Goal: Information Seeking & Learning: Learn about a topic

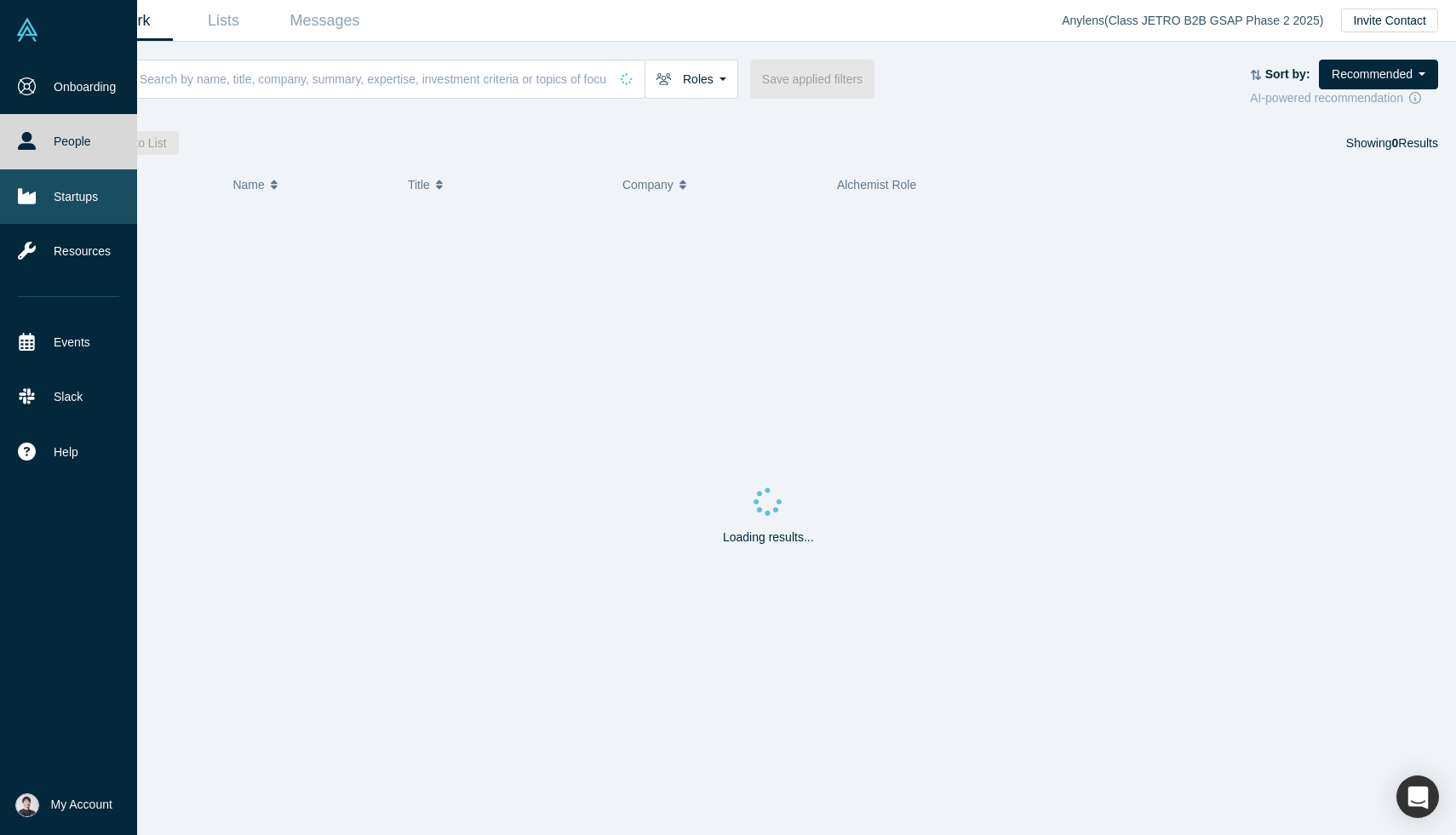
click at [21, 186] on link "Startups" at bounding box center [68, 196] width 137 height 54
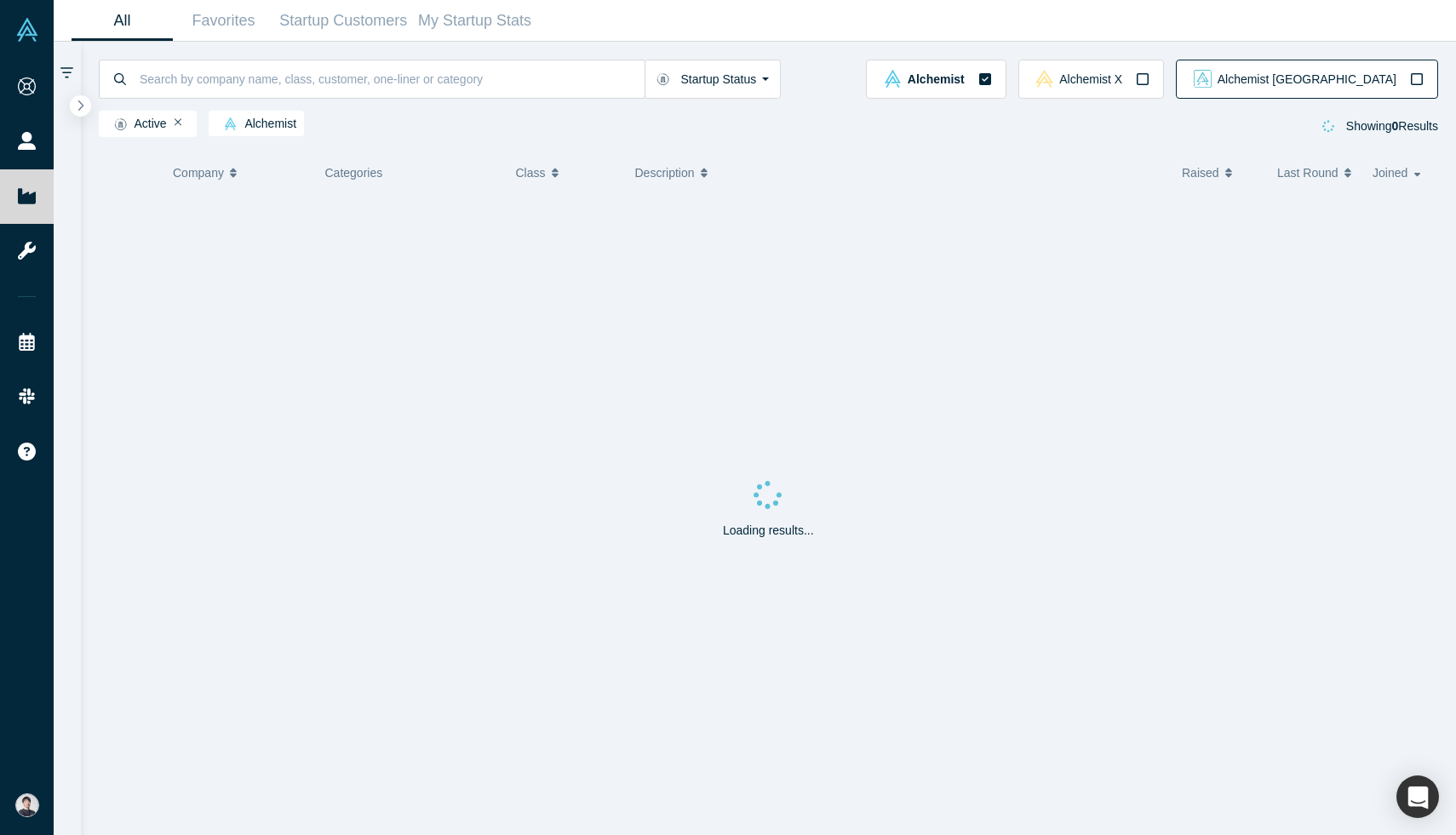
click at [1320, 67] on button "Alchemist [GEOGRAPHIC_DATA]" at bounding box center [1306, 78] width 263 height 39
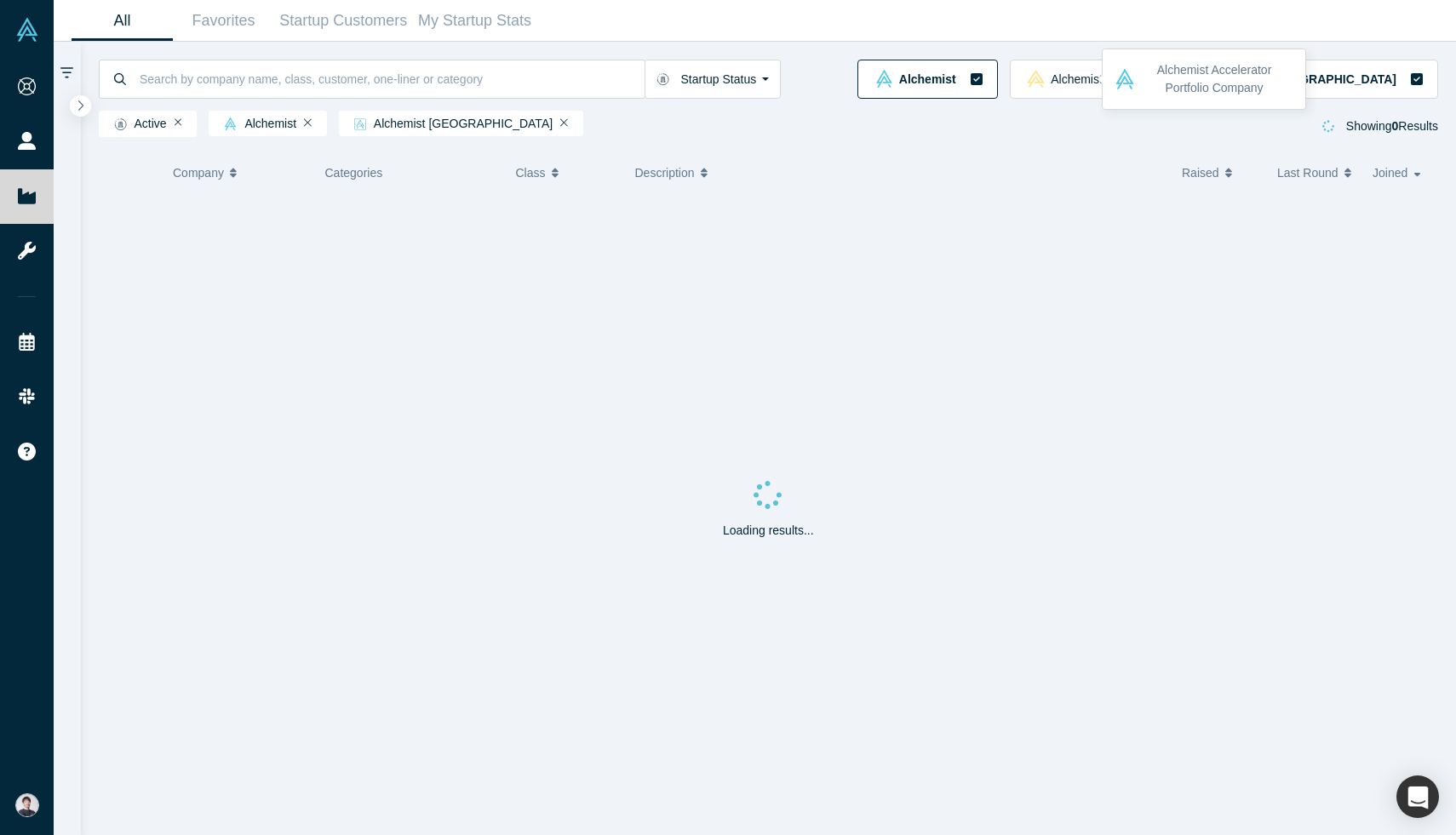
click at [982, 77] on icon "button" at bounding box center [976, 79] width 12 height 12
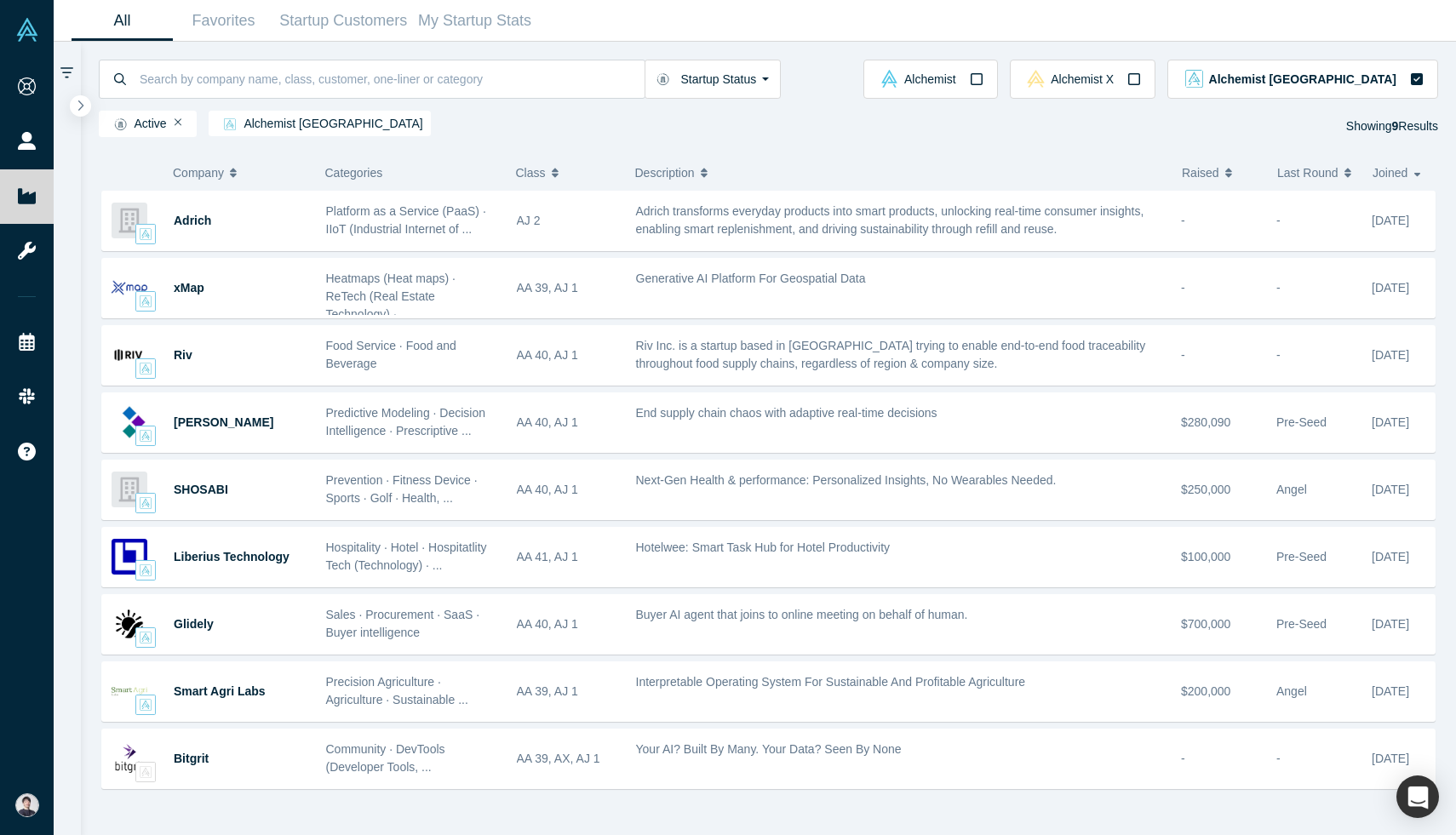
click at [539, 174] on span "Class" at bounding box center [530, 173] width 30 height 36
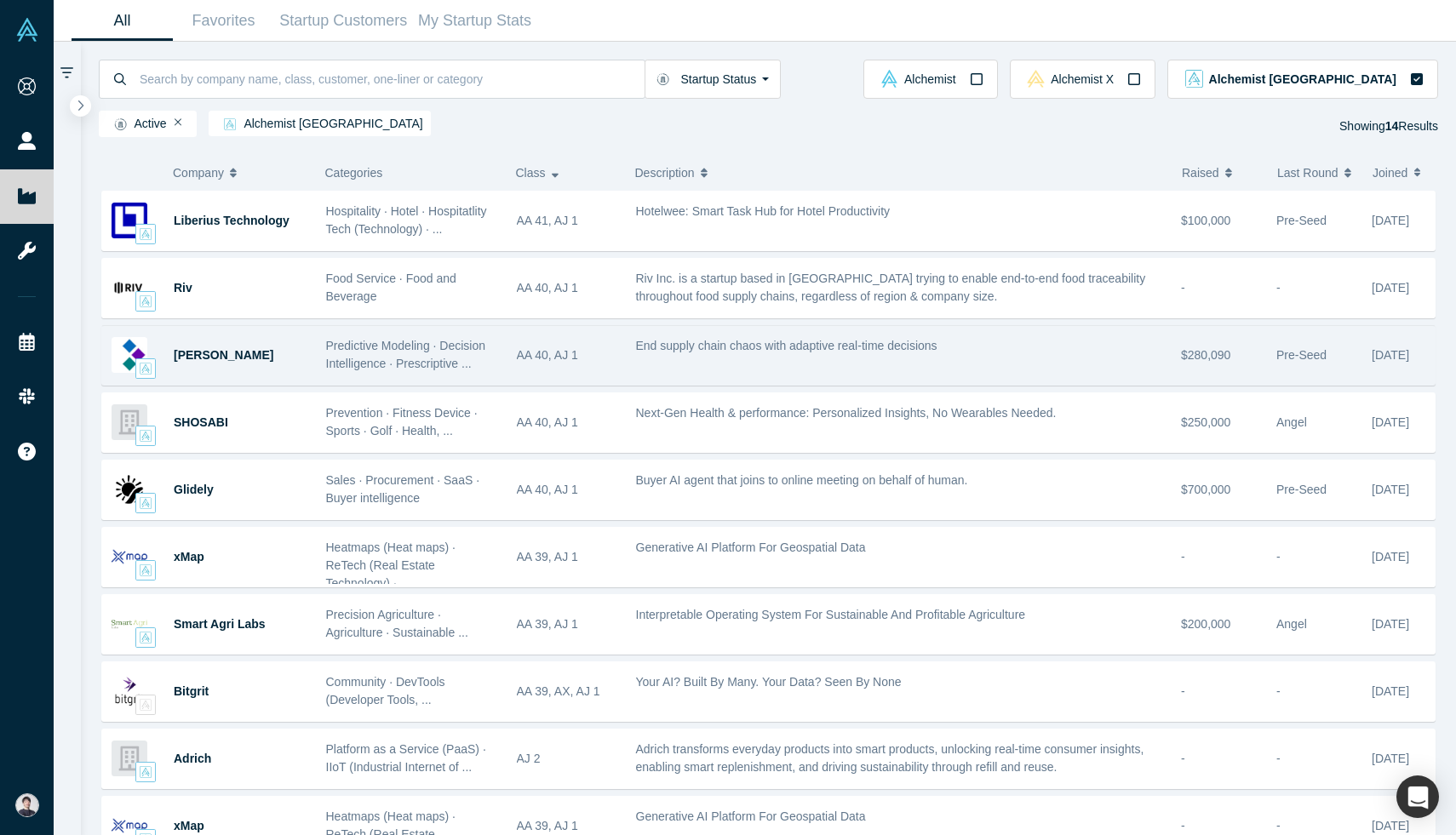
click at [1013, 364] on div "End supply chain chaos with adaptive real-time decisions" at bounding box center [900, 356] width 546 height 53
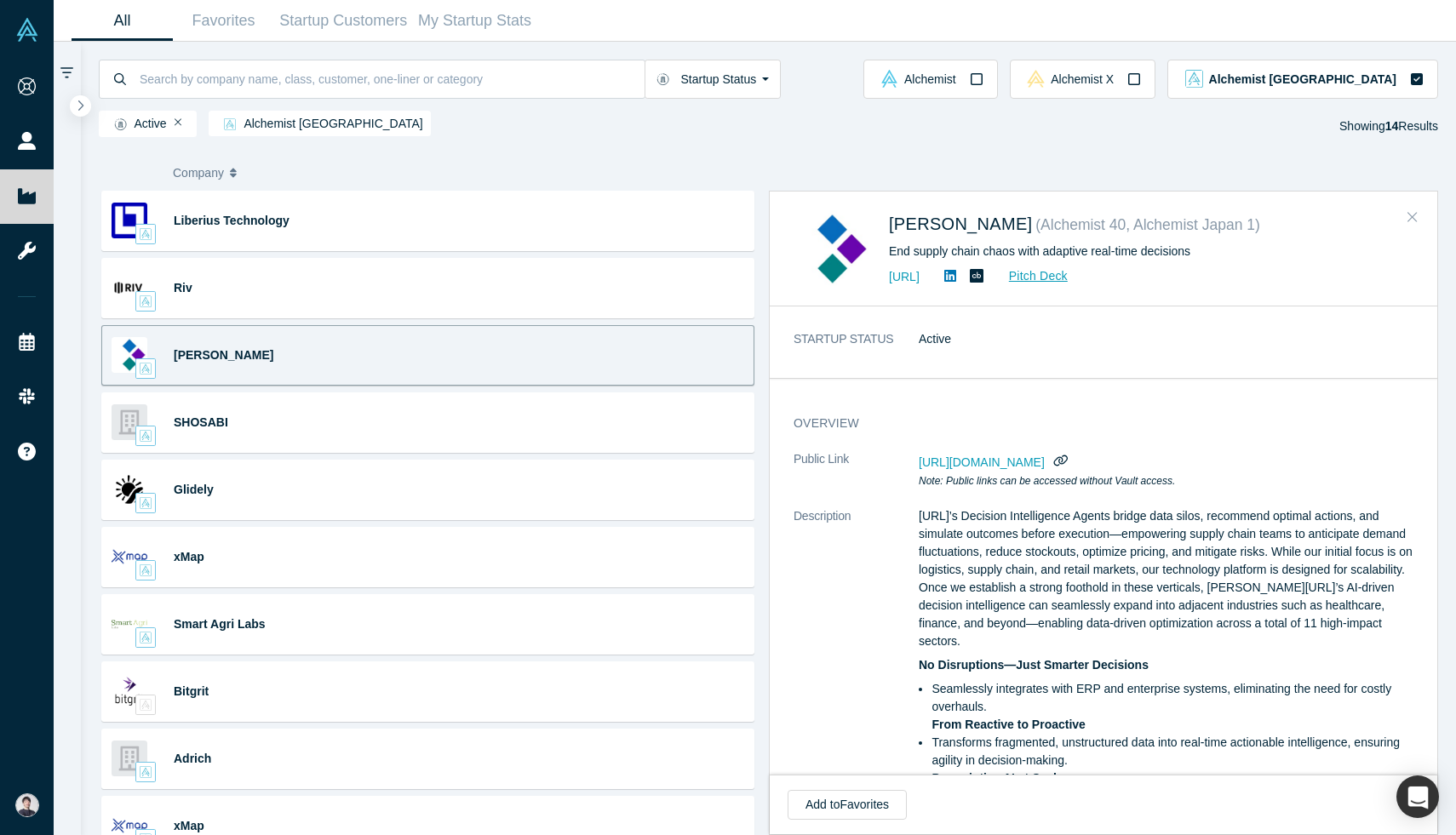
click at [1409, 212] on icon "Close" at bounding box center [1412, 217] width 10 height 15
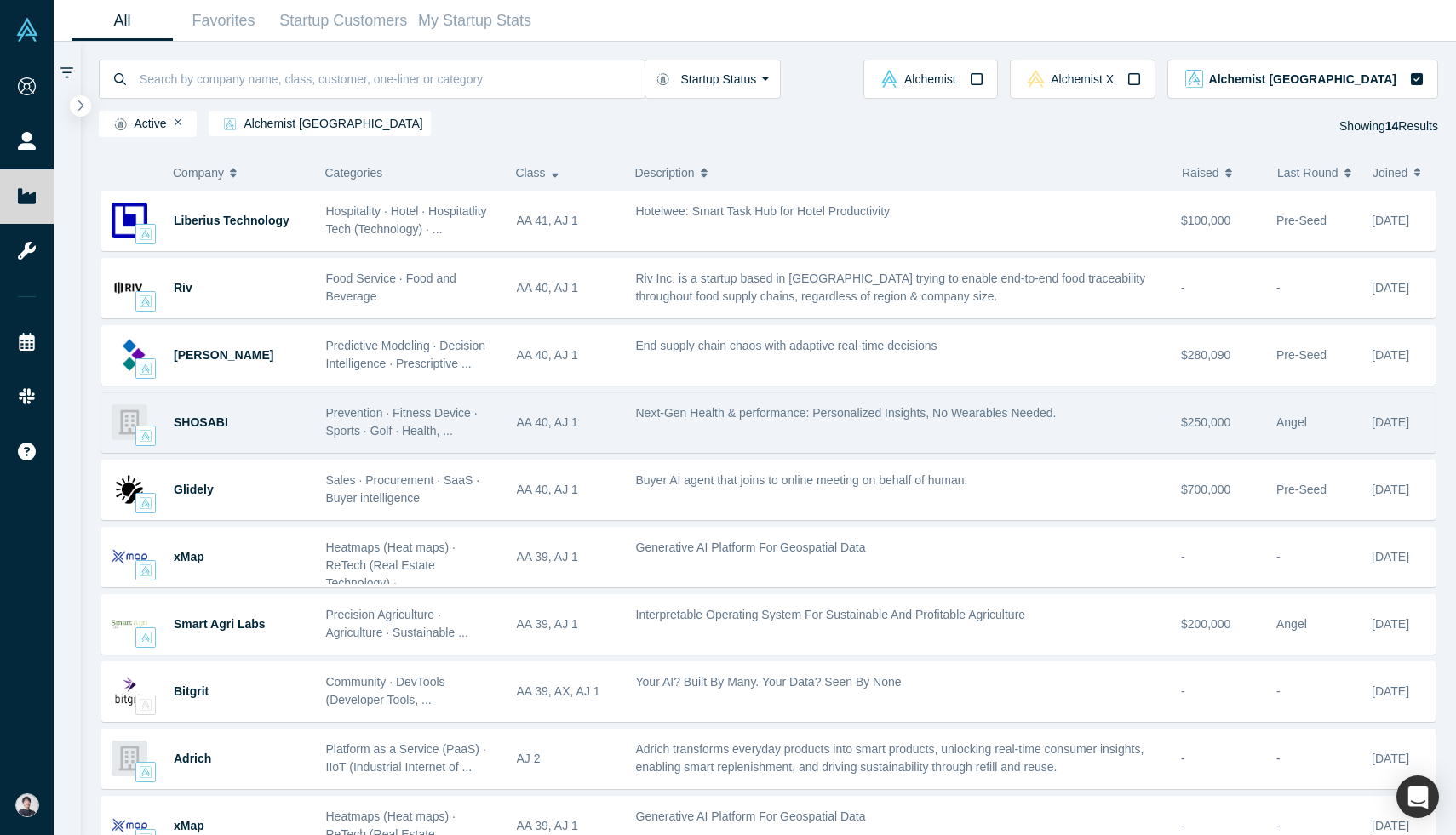
click at [1139, 436] on div "Next-Gen Health & performance: Personalized Insights, No Wearables Needed." at bounding box center [900, 423] width 546 height 53
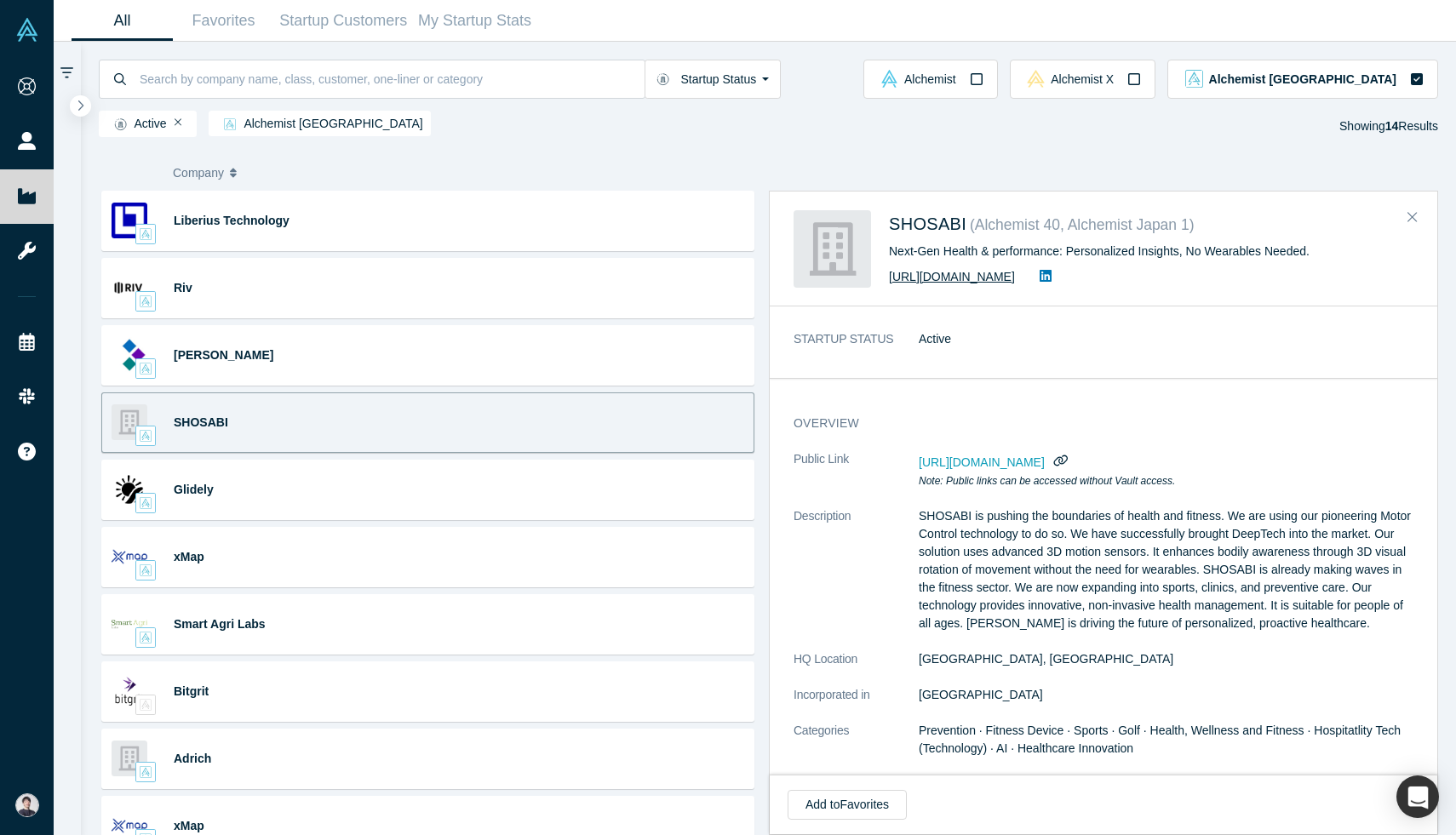
click at [976, 277] on link "[URL][DOMAIN_NAME]" at bounding box center [951, 276] width 126 height 14
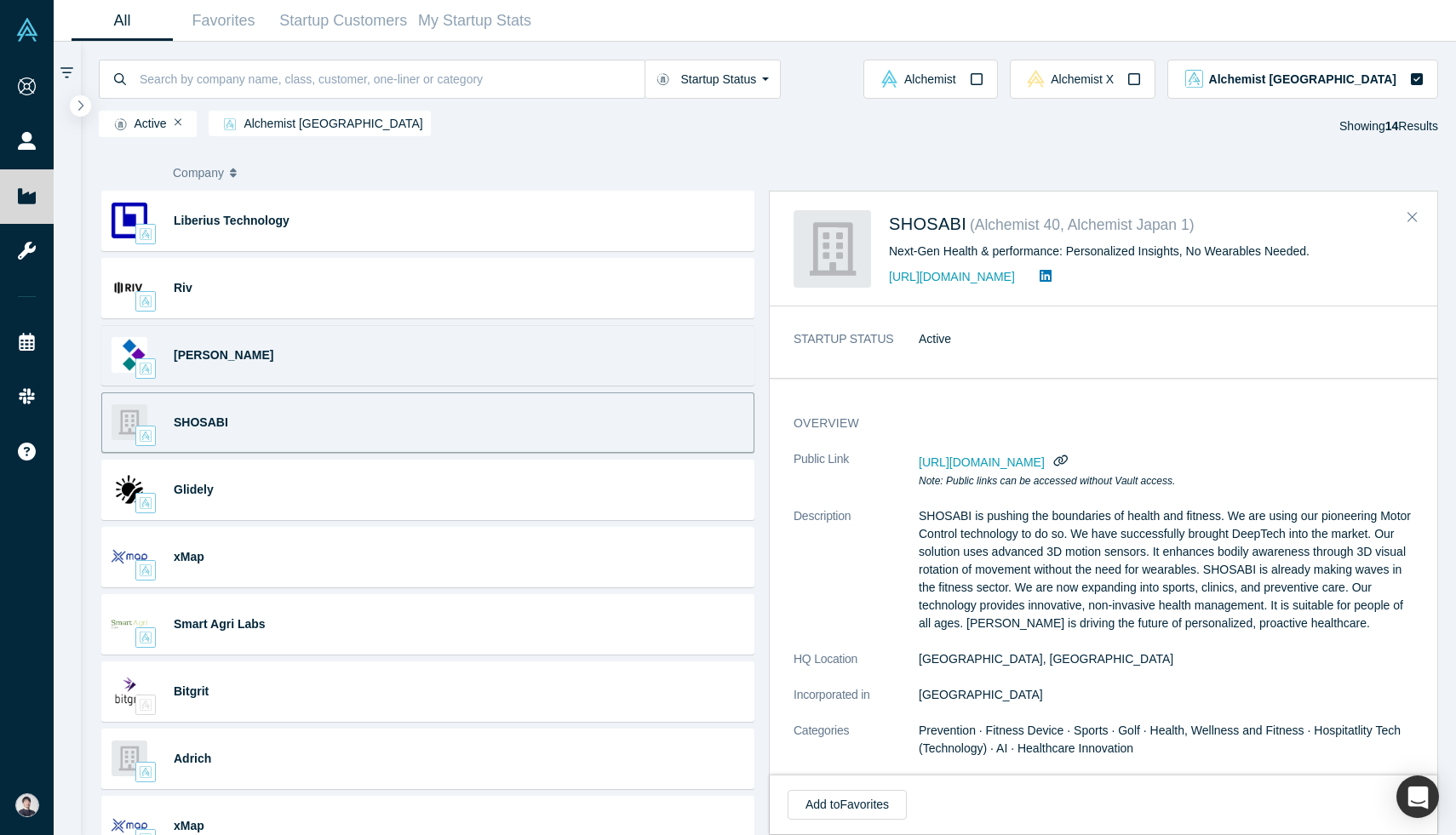
click at [479, 343] on div "Kimaru AI Predictive Modeling · Decision Intelligence · Prescriptive ... End su…" at bounding box center [428, 356] width 653 height 60
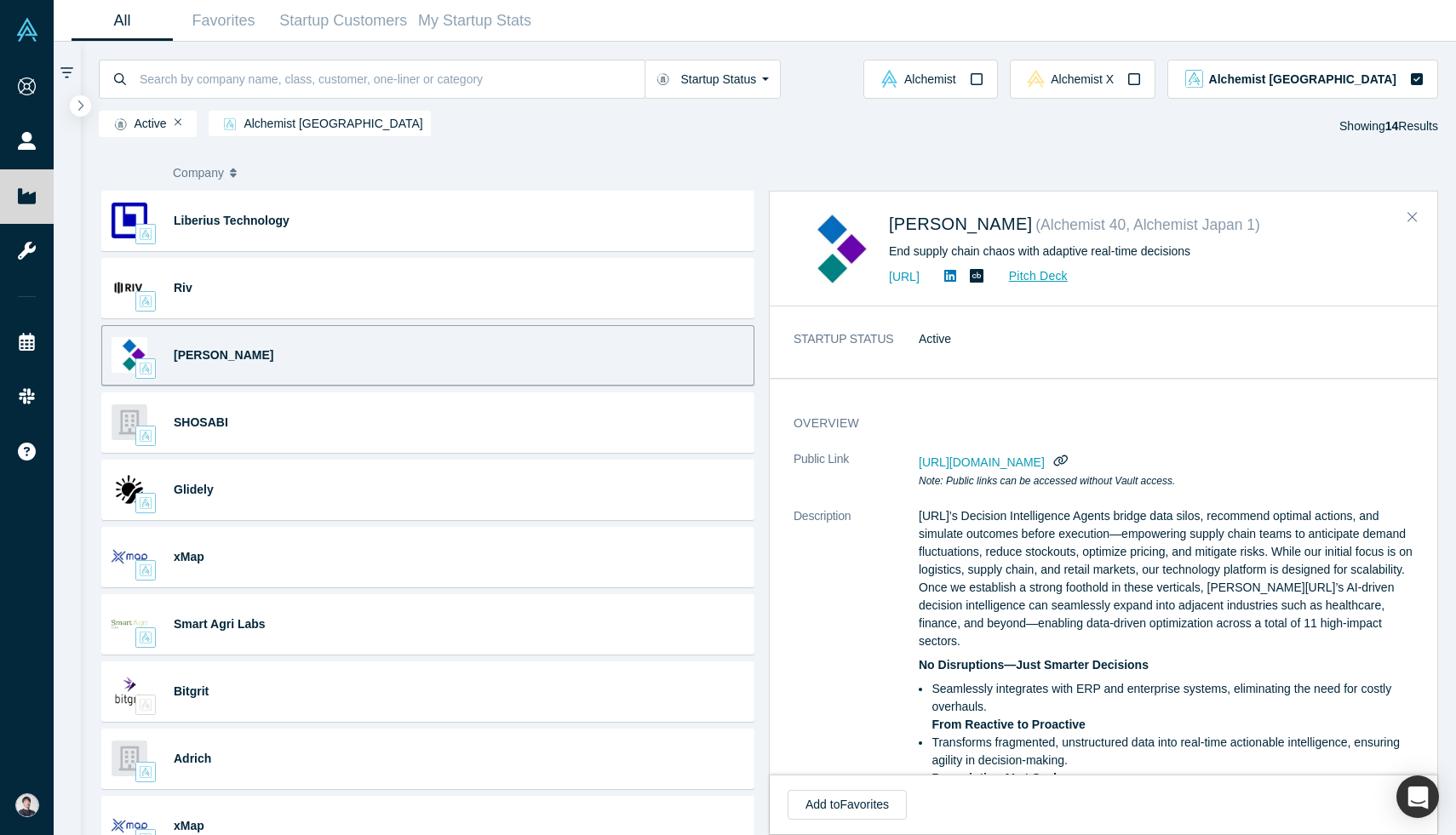
click at [945, 285] on div "[URL] Pitch Deck" at bounding box center [1150, 276] width 524 height 21
click at [920, 277] on link "[URL]" at bounding box center [904, 276] width 31 height 14
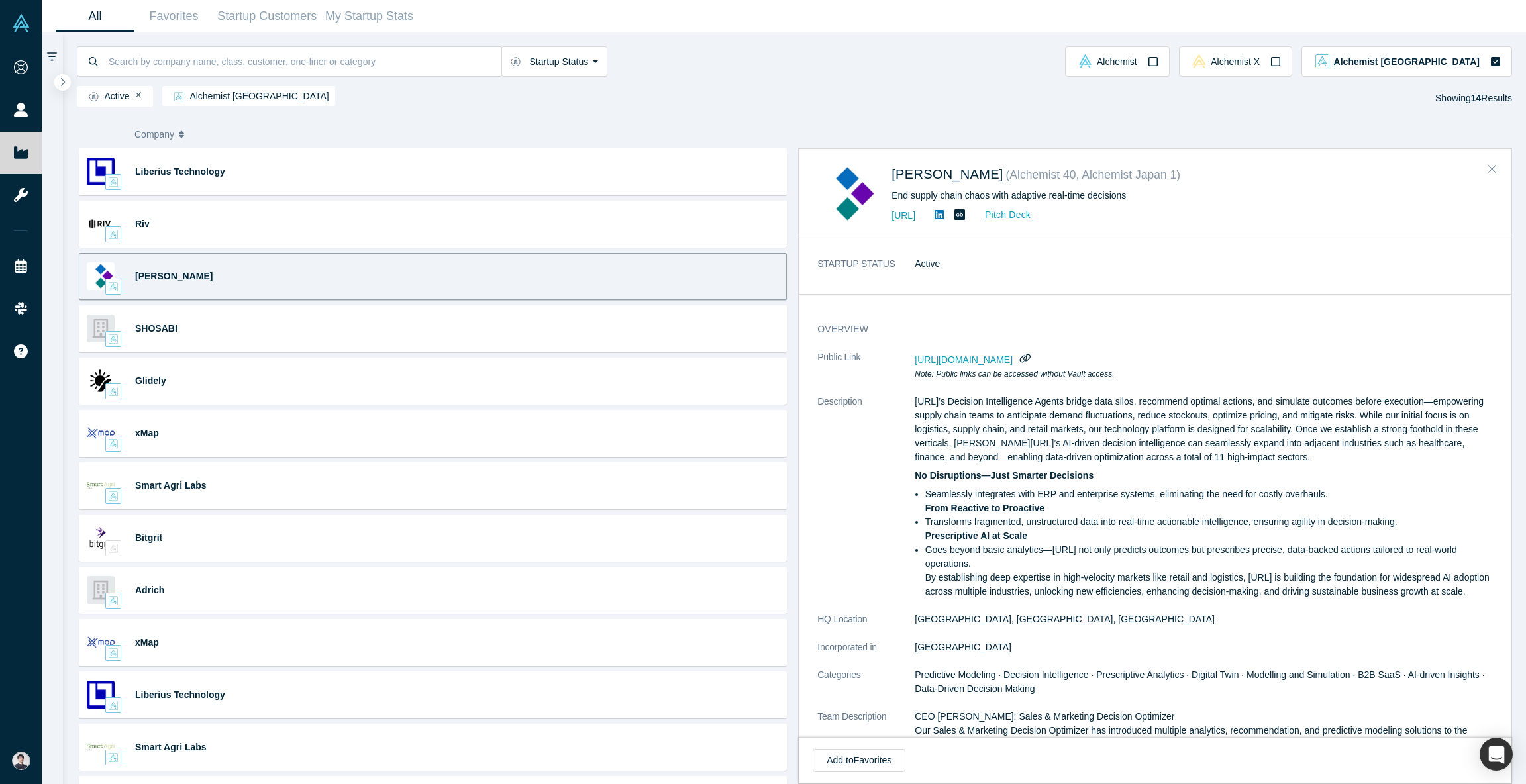
click at [1132, 146] on div "Company Categories Class Description Raised Last Round Joined" at bounding box center [794, 135] width 1432 height 28
